Goal: Use online tool/utility: Utilize a website feature to perform a specific function

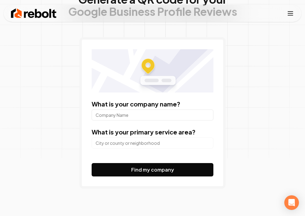
scroll to position [58, 0]
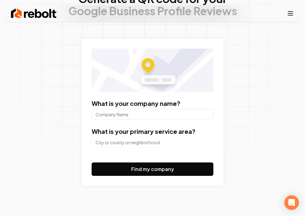
click at [145, 120] on form "What is your company name? What is your primary service area? Find my company" at bounding box center [153, 137] width 122 height 77
type input "Lafayette Pharmacy"
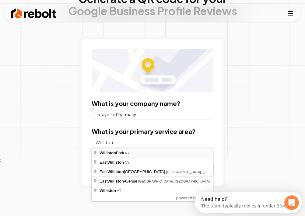
scroll to position [0, 0]
type input "[GEOGRAPHIC_DATA], [GEOGRAPHIC_DATA]"
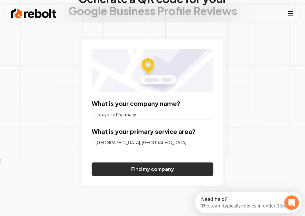
click at [138, 168] on button "Find my company" at bounding box center [153, 168] width 122 height 13
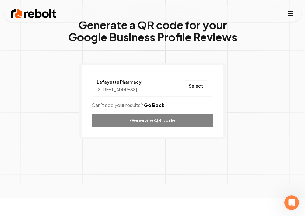
scroll to position [12, 0]
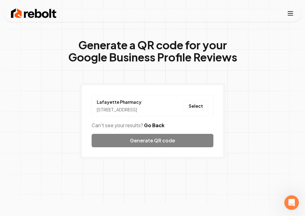
click at [138, 149] on div "Lafayette Pharmacy [STREET_ADDRESS] Select Can't see your results? Go Back Gene…" at bounding box center [152, 121] width 146 height 77
click at [158, 147] on div "Lafayette Pharmacy [STREET_ADDRESS] Select Can't see your results? Go Back Gene…" at bounding box center [152, 121] width 146 height 77
click at [150, 144] on div "Lafayette Pharmacy [STREET_ADDRESS] Select Can't see your results? Go Back Gene…" at bounding box center [152, 121] width 146 height 77
click at [197, 107] on button "Select" at bounding box center [195, 105] width 25 height 11
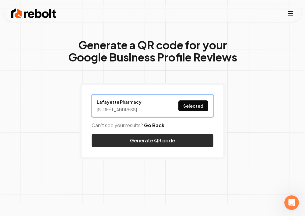
click at [159, 147] on button "Generate QR code" at bounding box center [153, 140] width 122 height 13
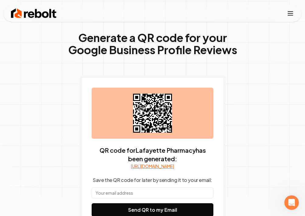
scroll to position [20, 0]
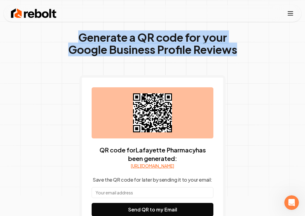
drag, startPoint x: 162, startPoint y: 116, endPoint x: 402, endPoint y: 62, distance: 245.4
click at [305, 62] on html "Rebolt Company About Blog Jobs Tools Google Review QR Code Generator Google Bus…" at bounding box center [152, 88] width 305 height 216
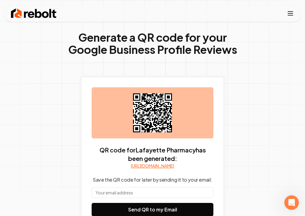
click at [215, 147] on div "QR code for Lafayette Pharmacy has been generated: [URL][DOMAIN_NAME] Save the …" at bounding box center [152, 151] width 146 height 153
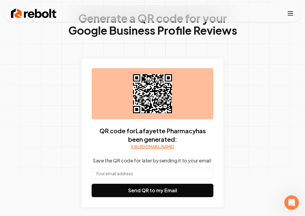
scroll to position [40, 0]
